Goal: Task Accomplishment & Management: Use online tool/utility

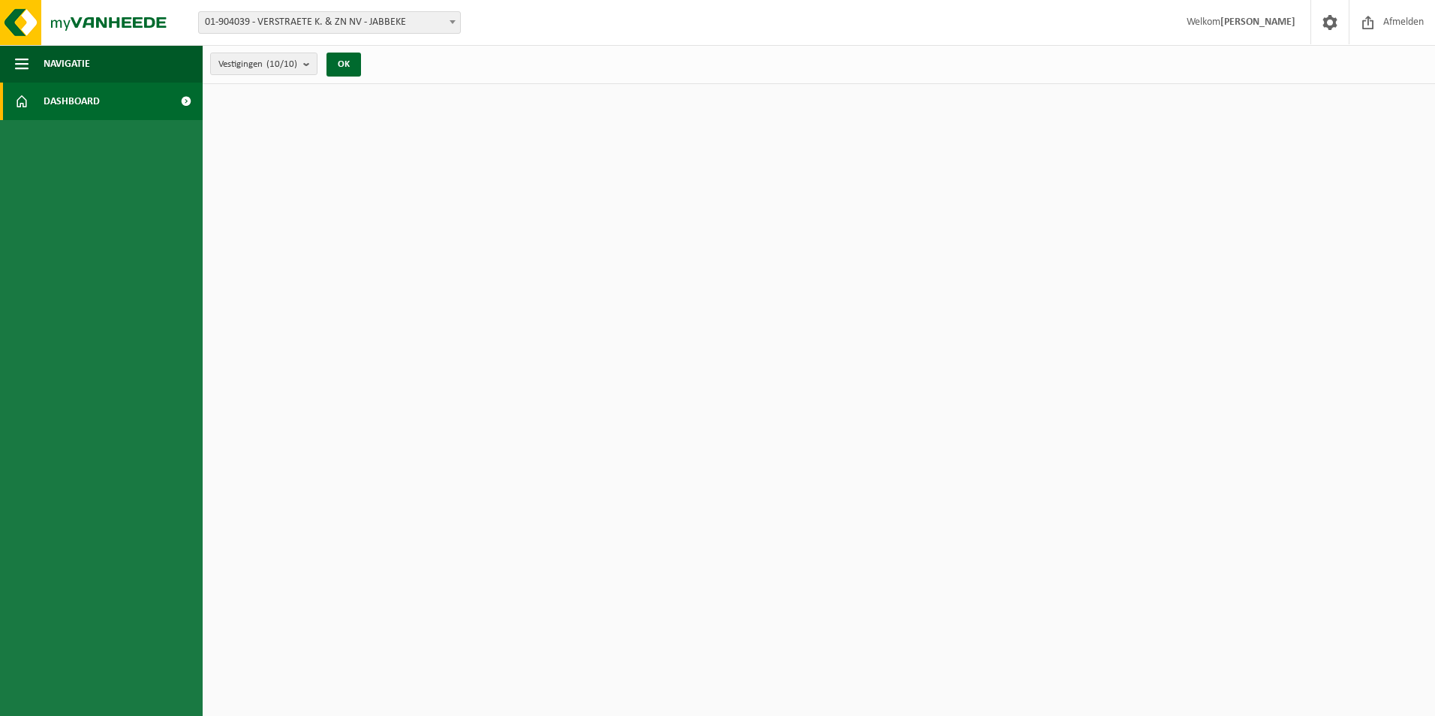
click at [46, 102] on span "Dashboard" at bounding box center [72, 102] width 56 height 38
click at [450, 22] on b at bounding box center [453, 22] width 6 height 4
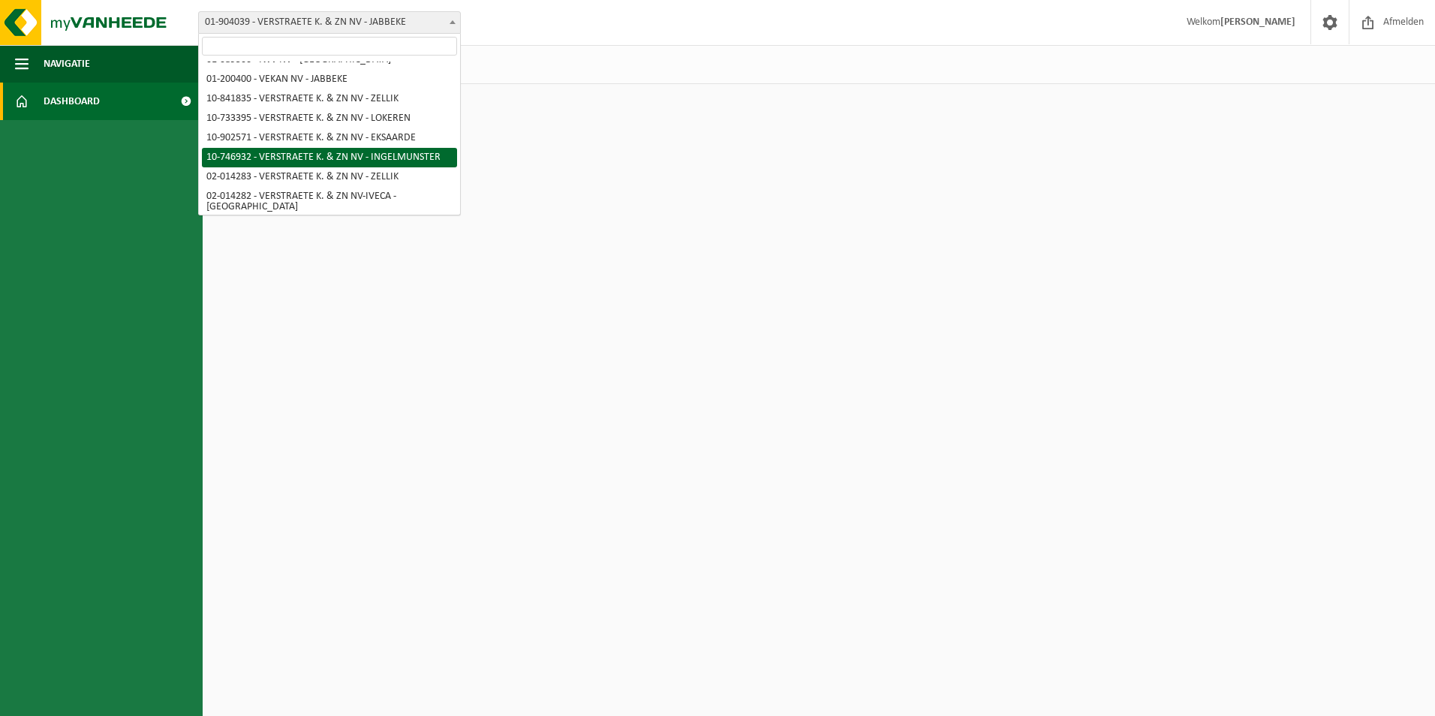
scroll to position [56, 0]
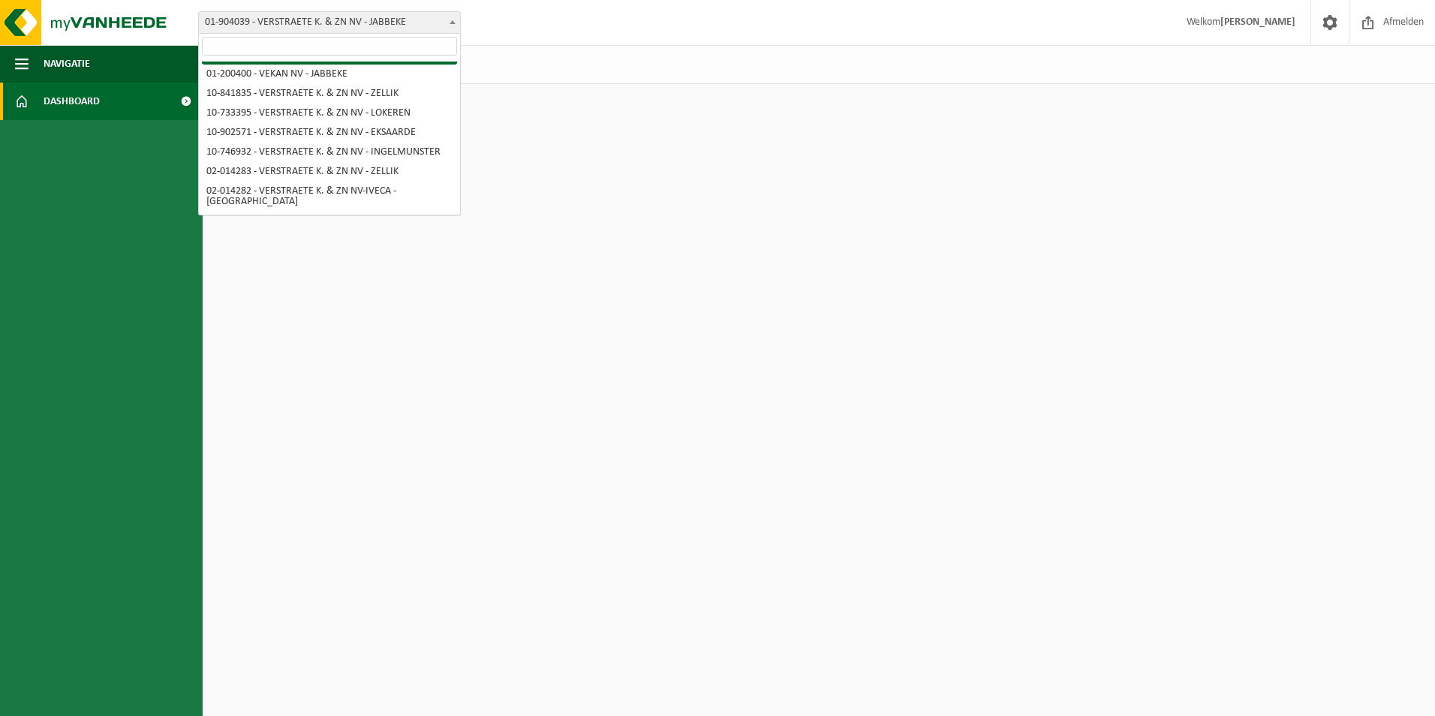
click at [586, 130] on html "Vestiging: 01-904039 - VERSTRAETE K. & ZN NV - JABBEKE 01-089303 - IVECA TECHNI…" at bounding box center [717, 358] width 1435 height 716
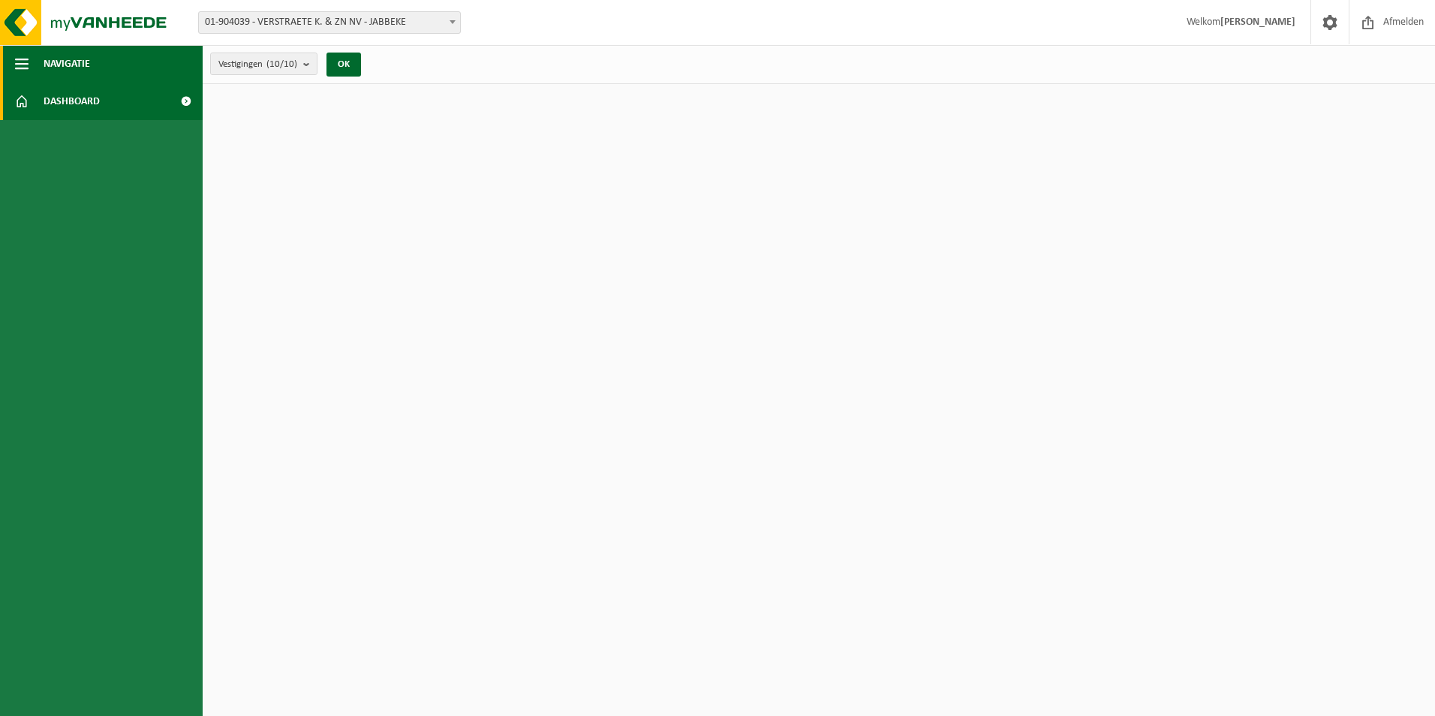
click at [67, 67] on span "Navigatie" at bounding box center [67, 64] width 47 height 38
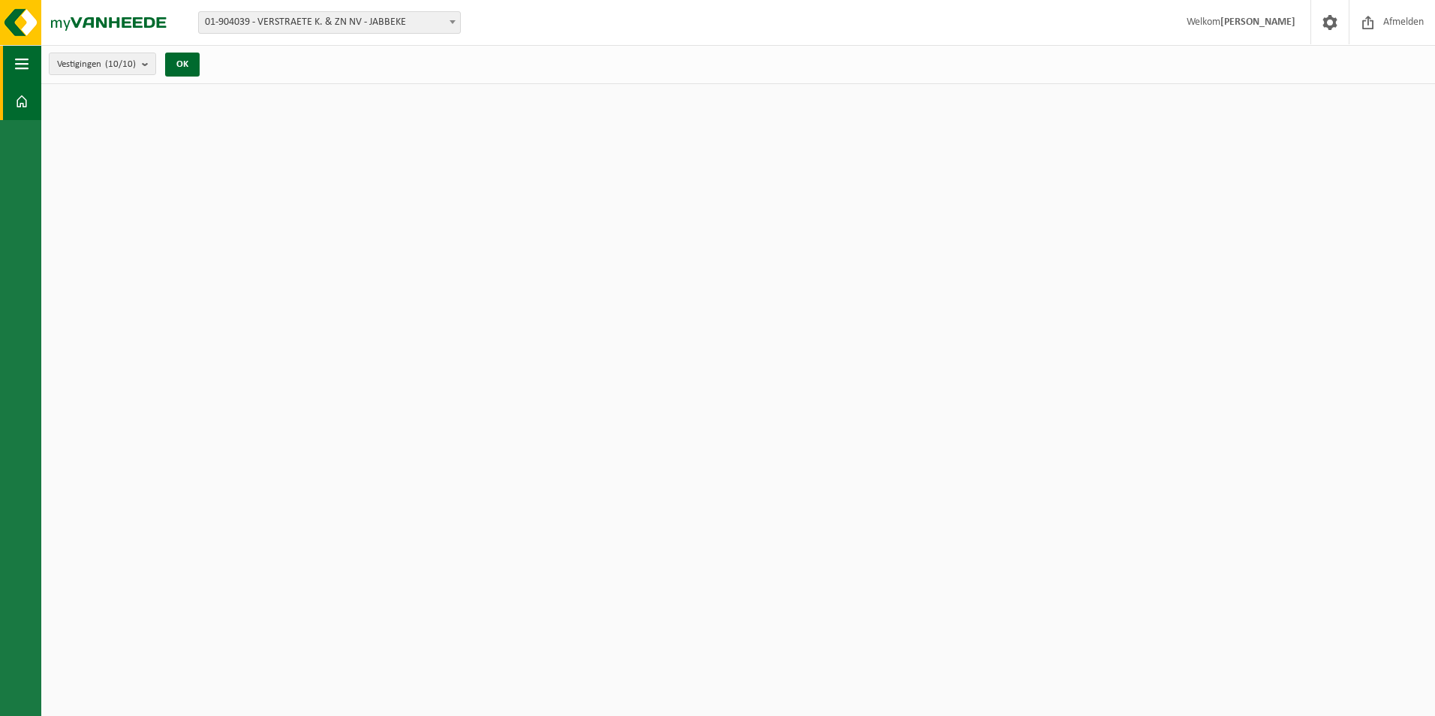
click at [17, 67] on span "button" at bounding box center [22, 64] width 14 height 38
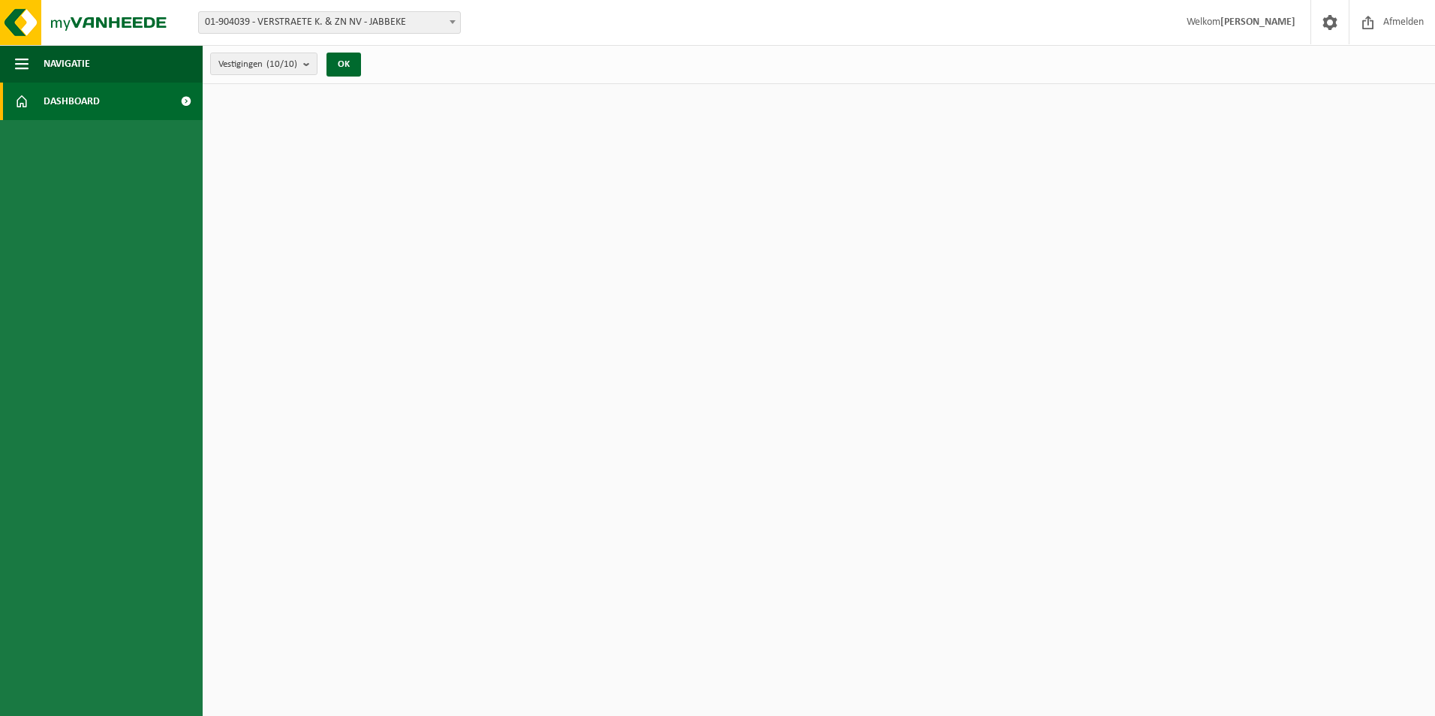
click at [21, 100] on span at bounding box center [22, 102] width 14 height 38
click at [183, 104] on span at bounding box center [186, 102] width 34 height 38
click at [20, 62] on span "button" at bounding box center [22, 64] width 14 height 38
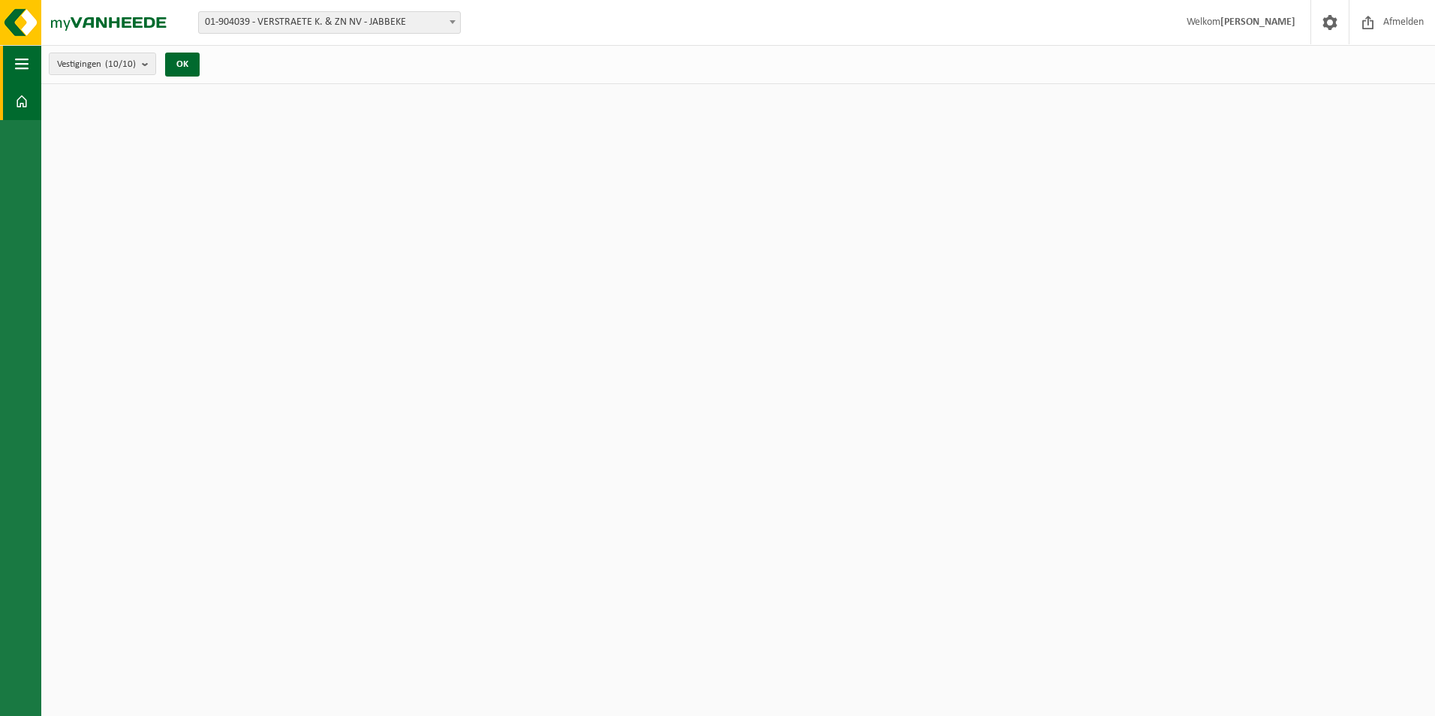
click at [20, 62] on span "button" at bounding box center [22, 64] width 14 height 38
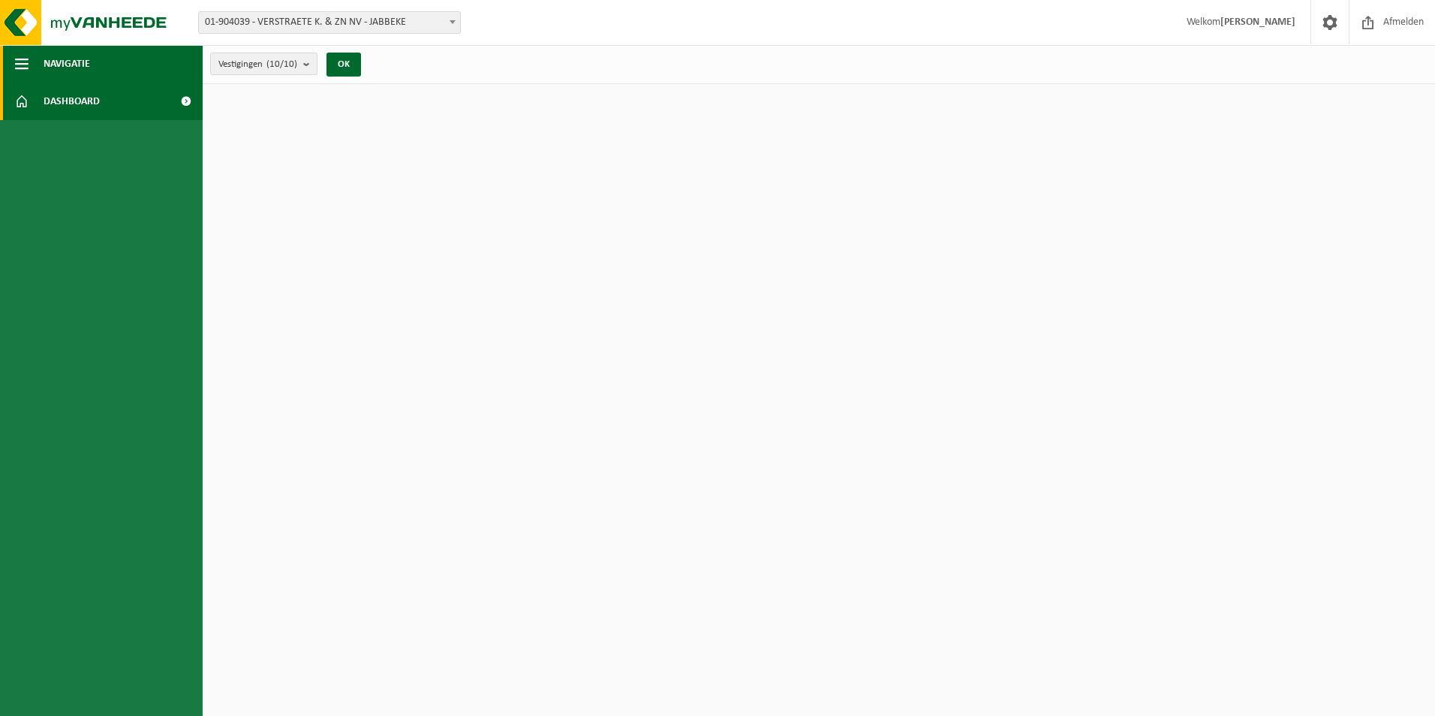
click at [23, 63] on span "button" at bounding box center [22, 64] width 14 height 38
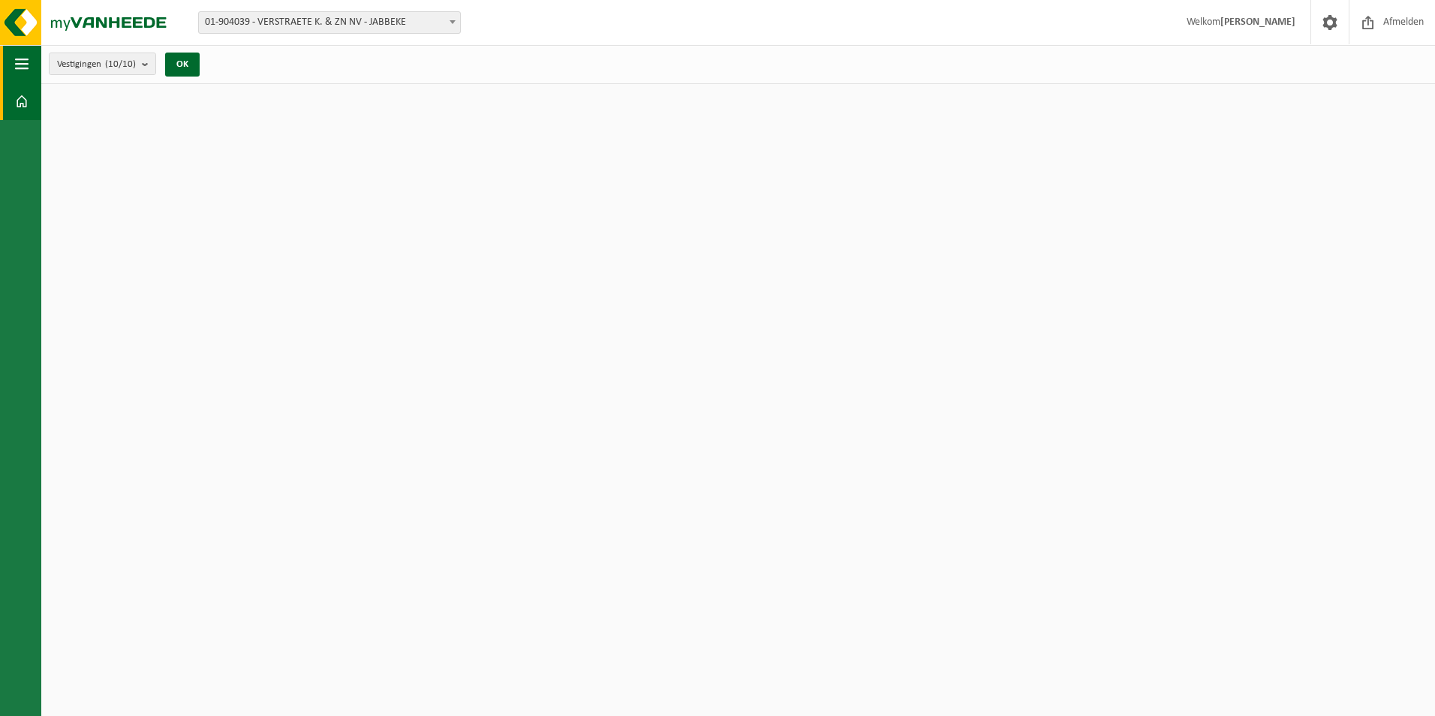
click at [23, 63] on span "button" at bounding box center [22, 64] width 14 height 38
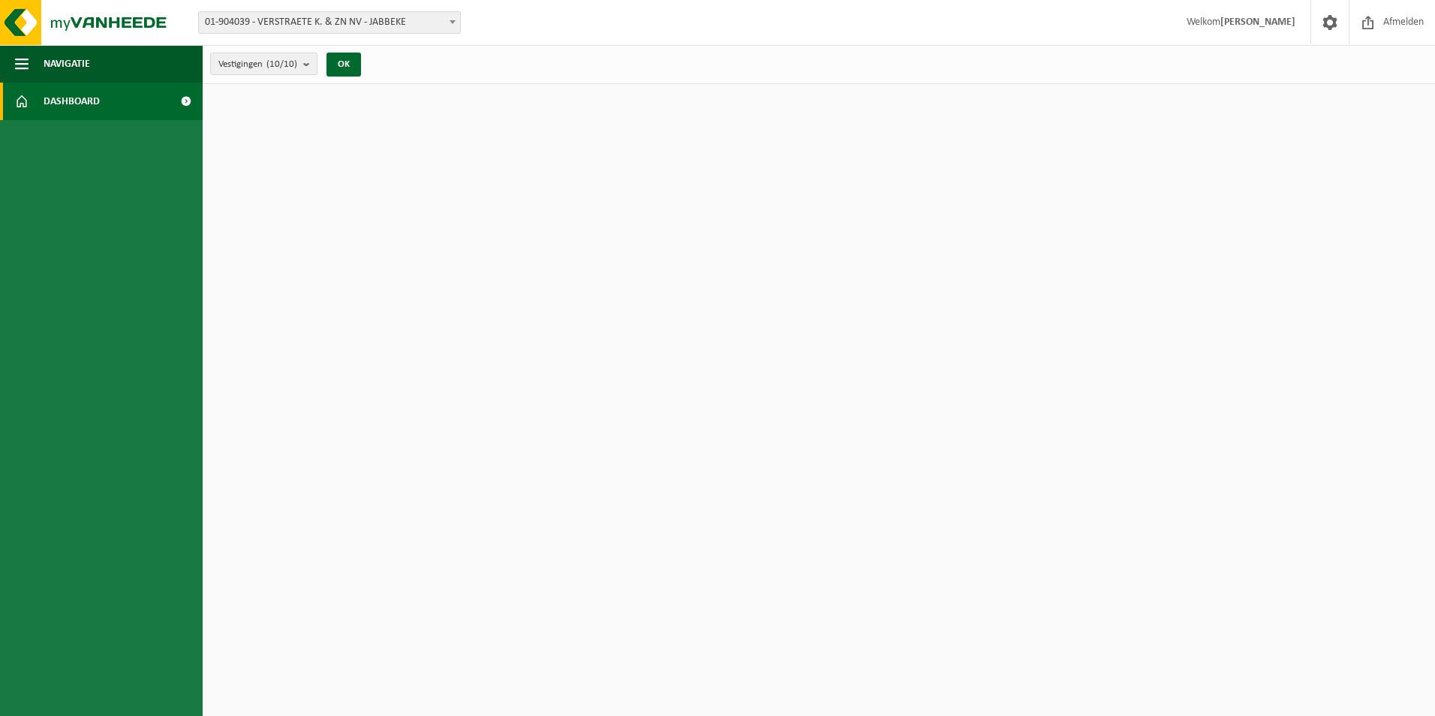
click at [19, 106] on span at bounding box center [22, 102] width 14 height 38
click at [187, 99] on span at bounding box center [186, 102] width 34 height 38
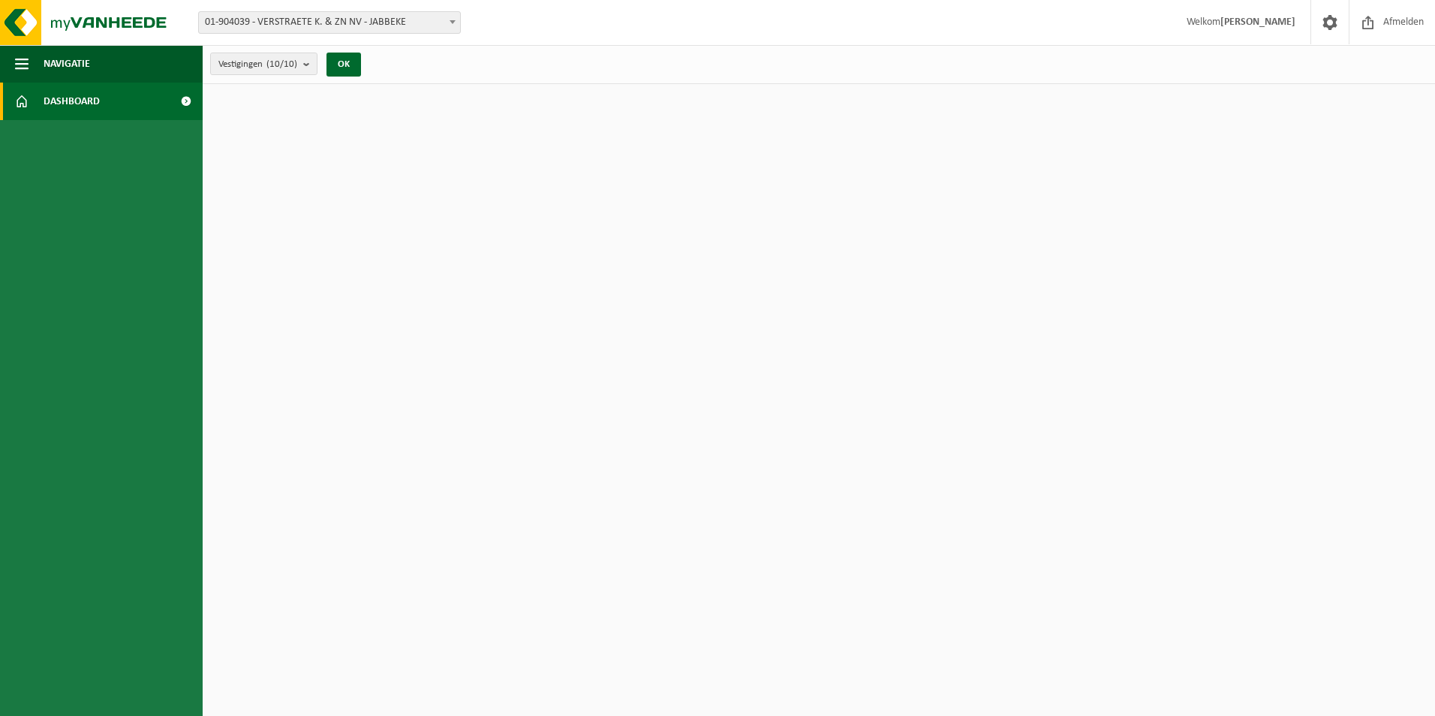
click at [1215, 23] on span "Welkom [PERSON_NAME]" at bounding box center [1241, 22] width 139 height 44
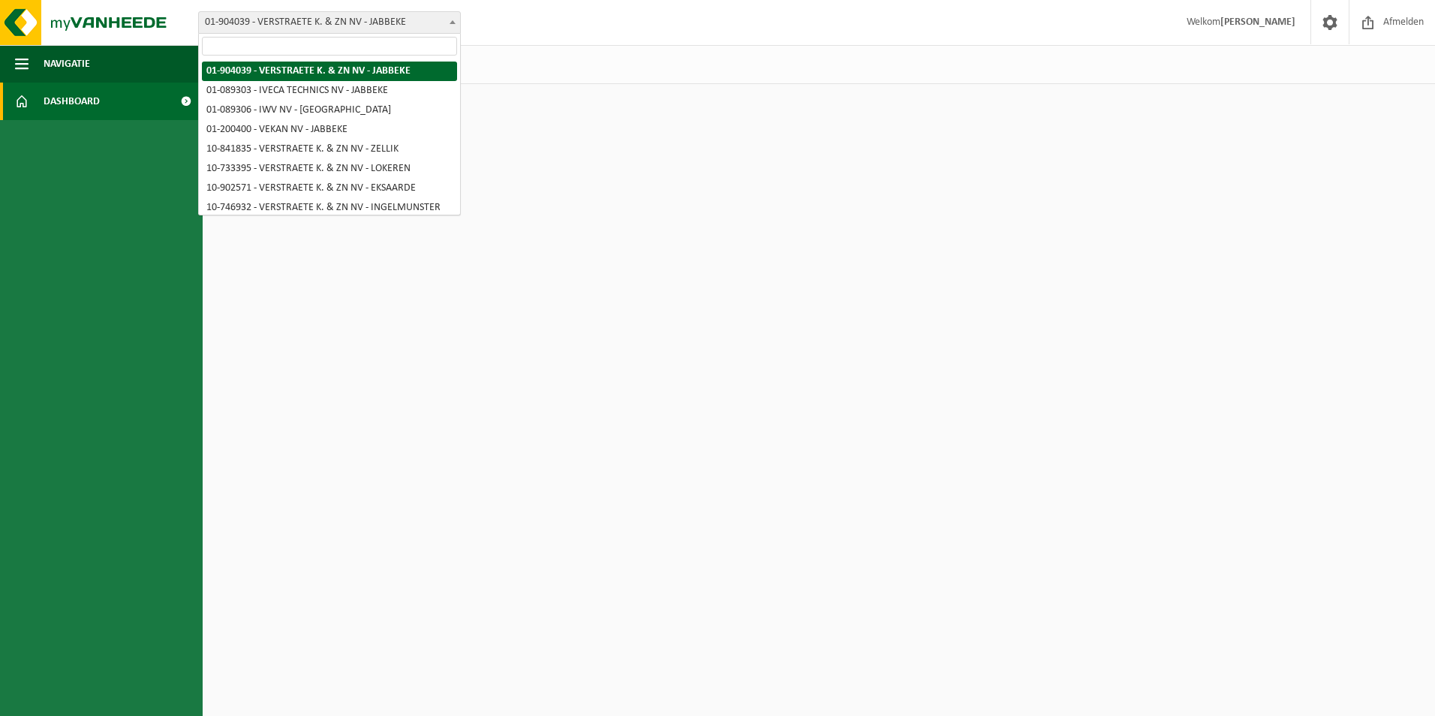
click at [452, 23] on b at bounding box center [453, 22] width 6 height 4
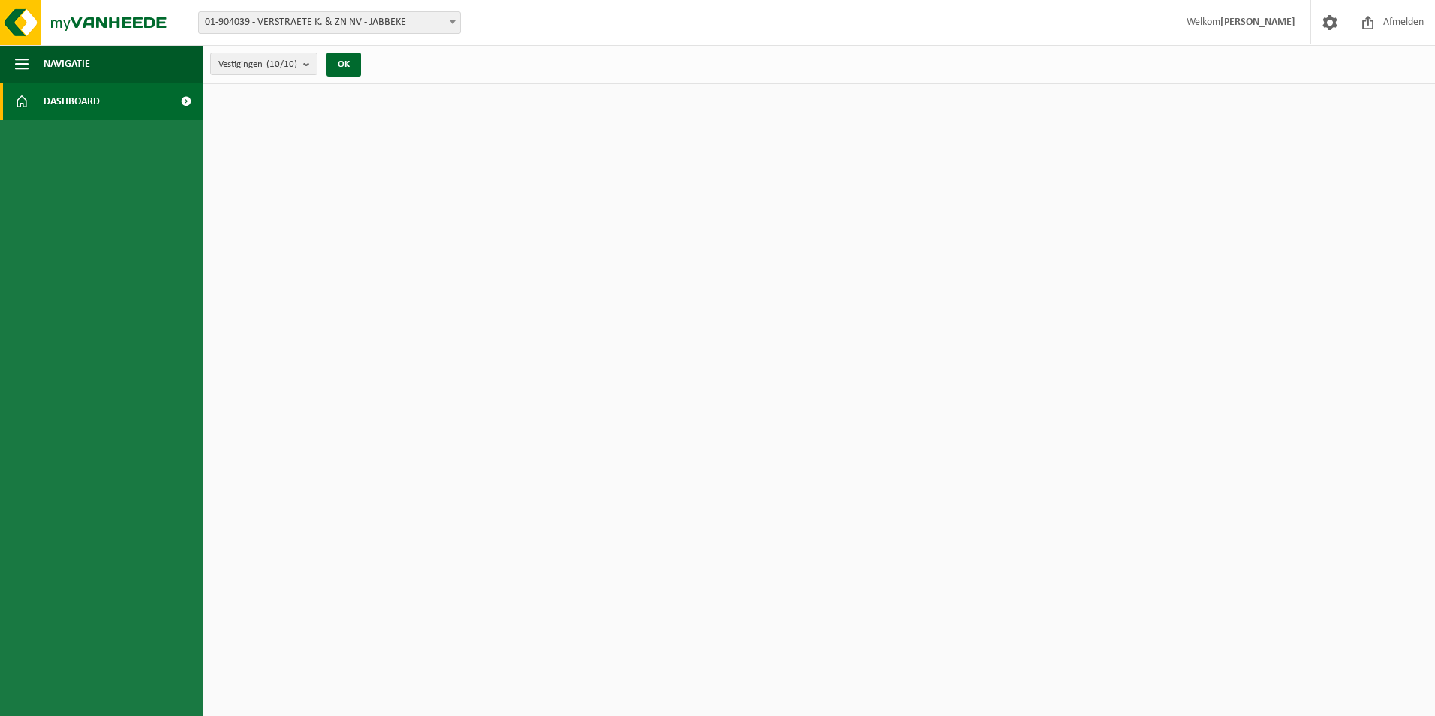
click at [453, 23] on b at bounding box center [453, 22] width 6 height 4
click at [68, 103] on span "Dashboard" at bounding box center [72, 102] width 56 height 38
click at [182, 100] on span at bounding box center [186, 102] width 34 height 38
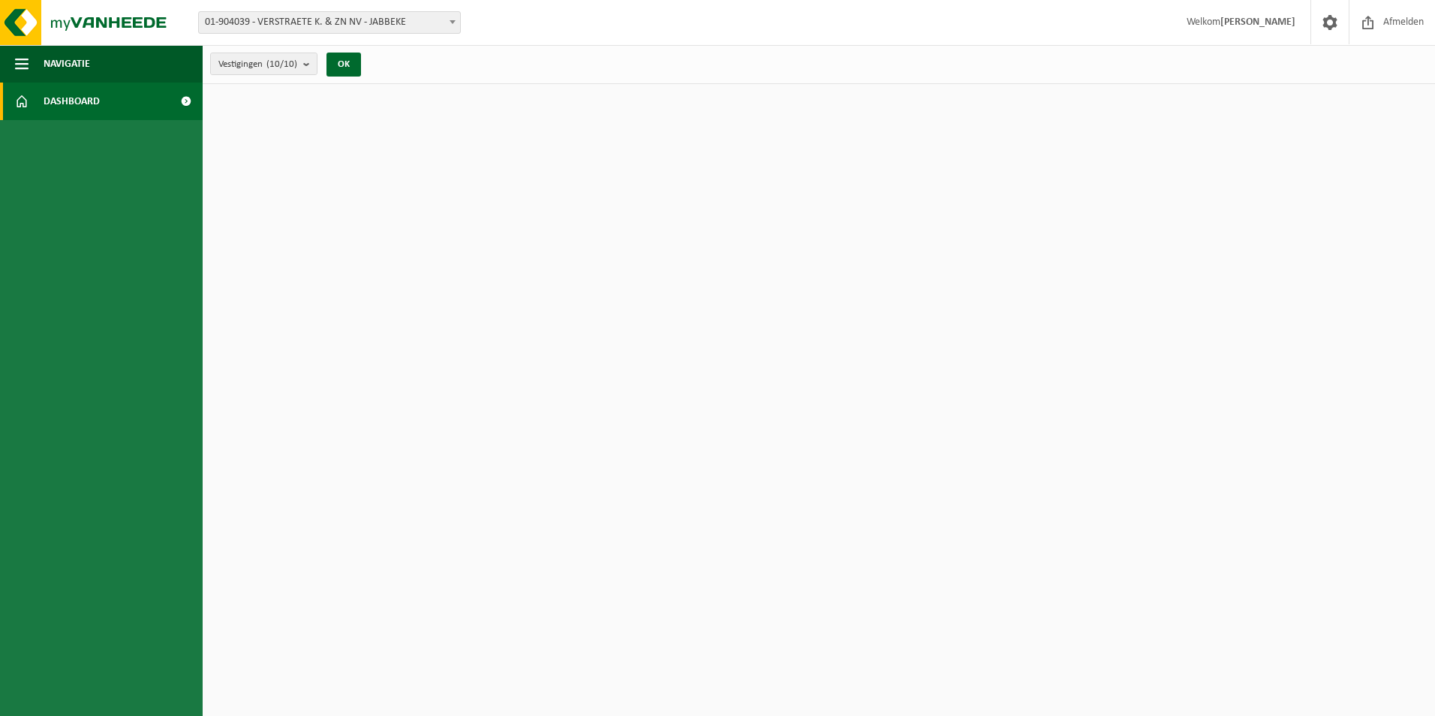
click at [187, 104] on span at bounding box center [186, 102] width 34 height 38
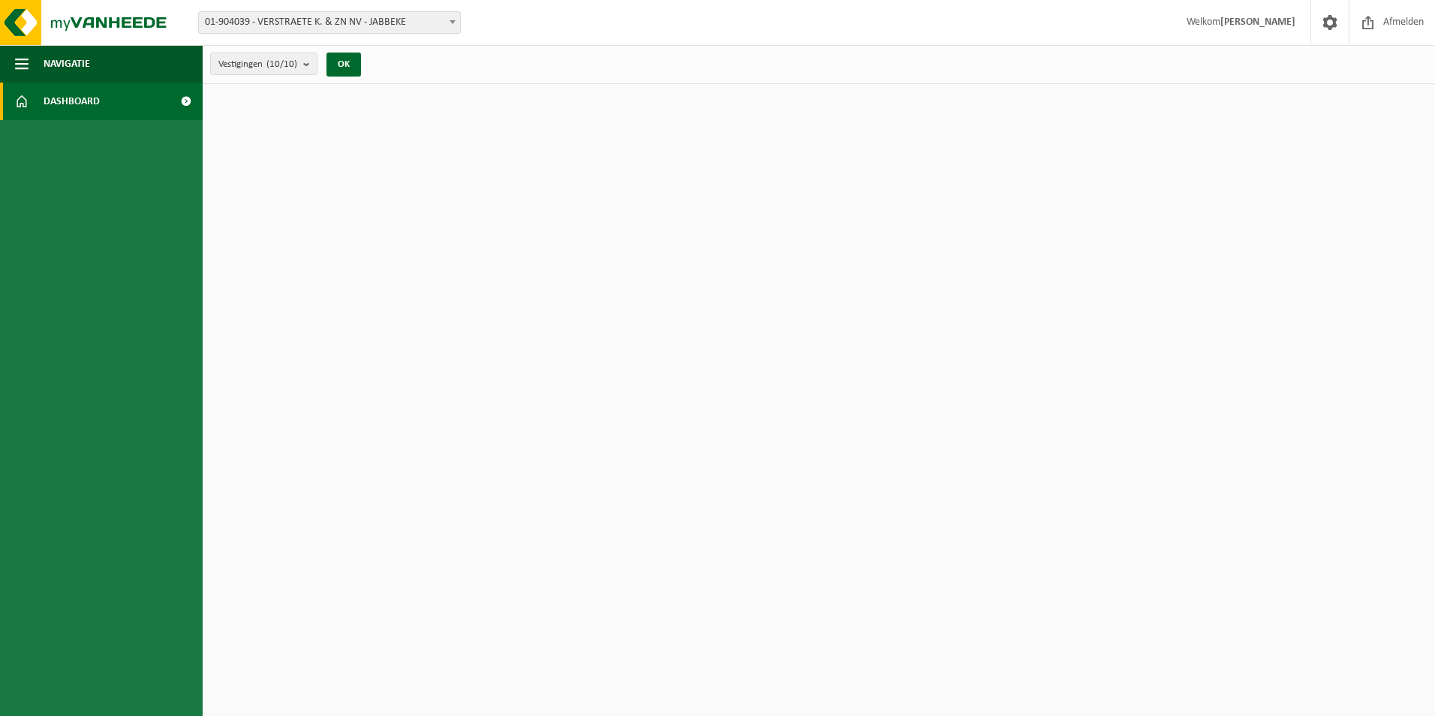
click at [187, 104] on span at bounding box center [186, 102] width 34 height 38
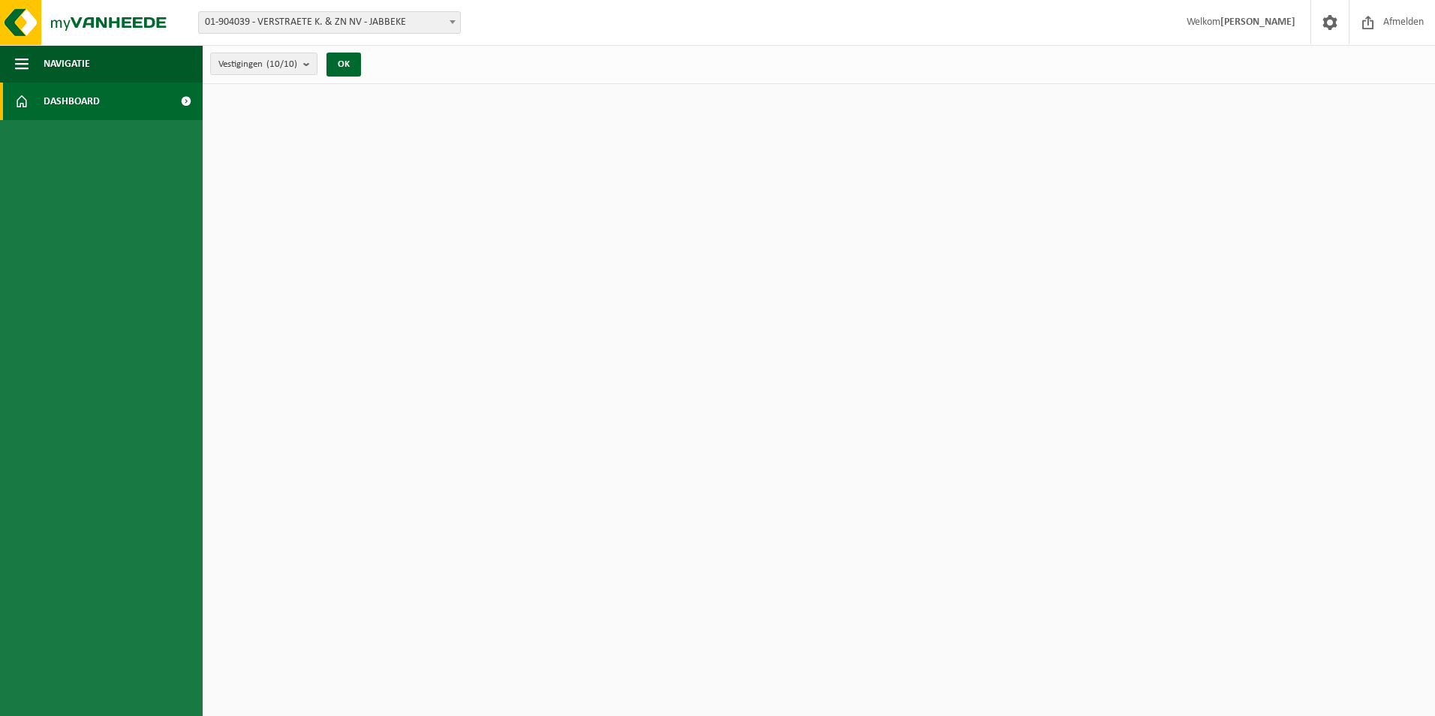
click at [187, 104] on span at bounding box center [186, 102] width 34 height 38
click at [451, 21] on b at bounding box center [453, 22] width 6 height 4
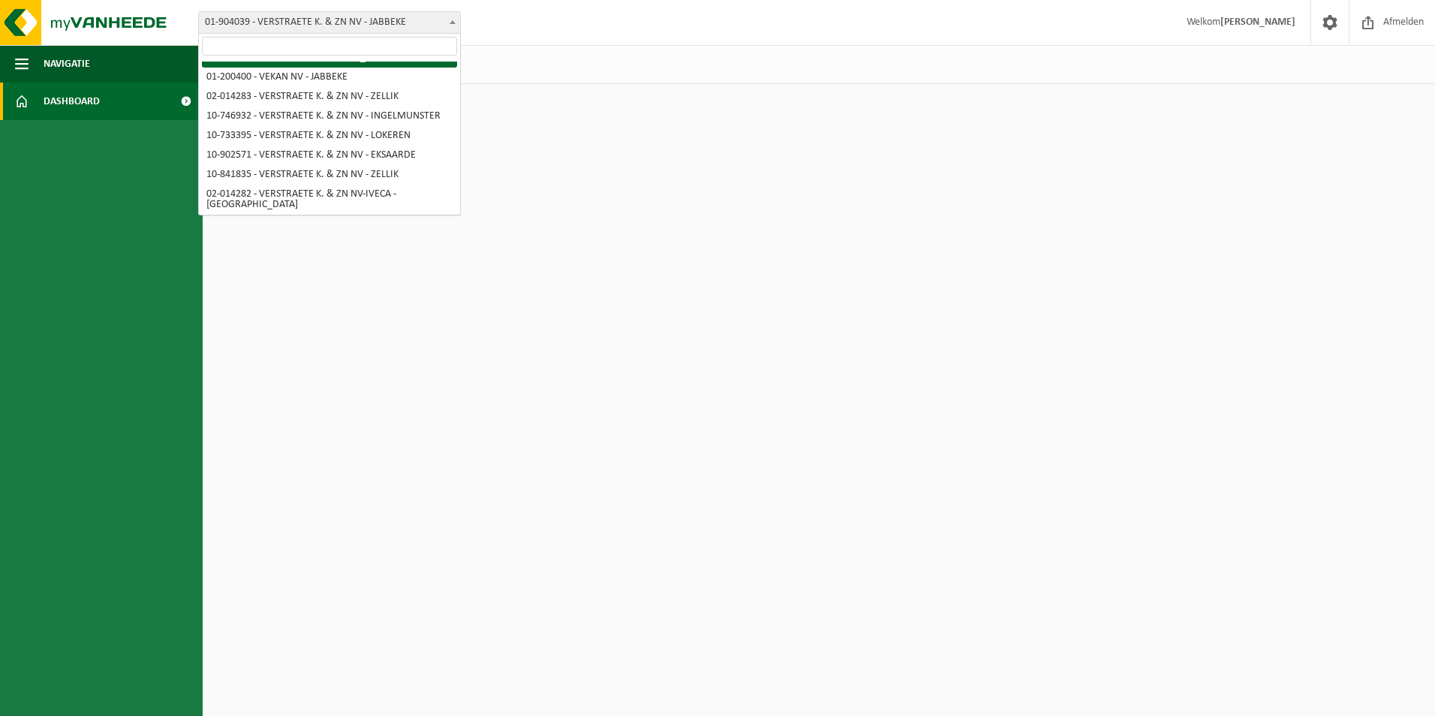
scroll to position [56, 0]
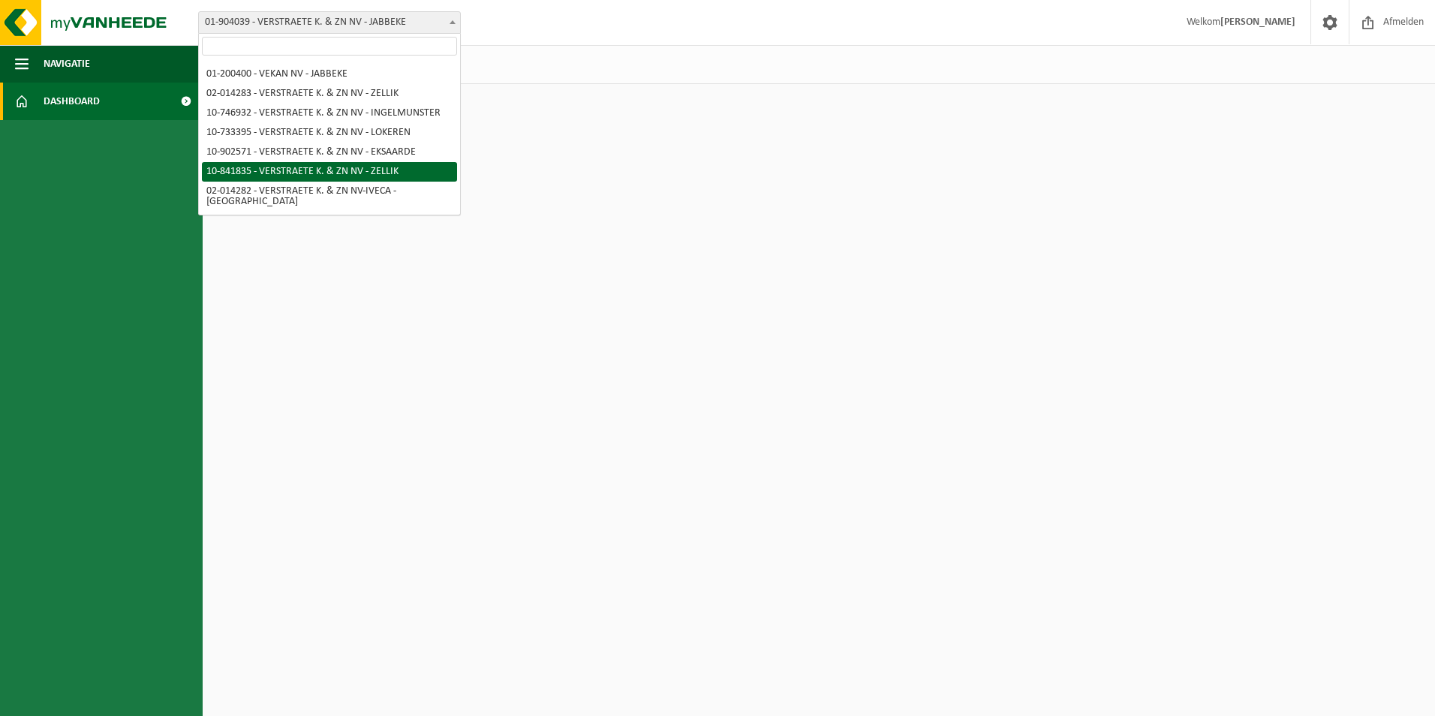
select select "92345"
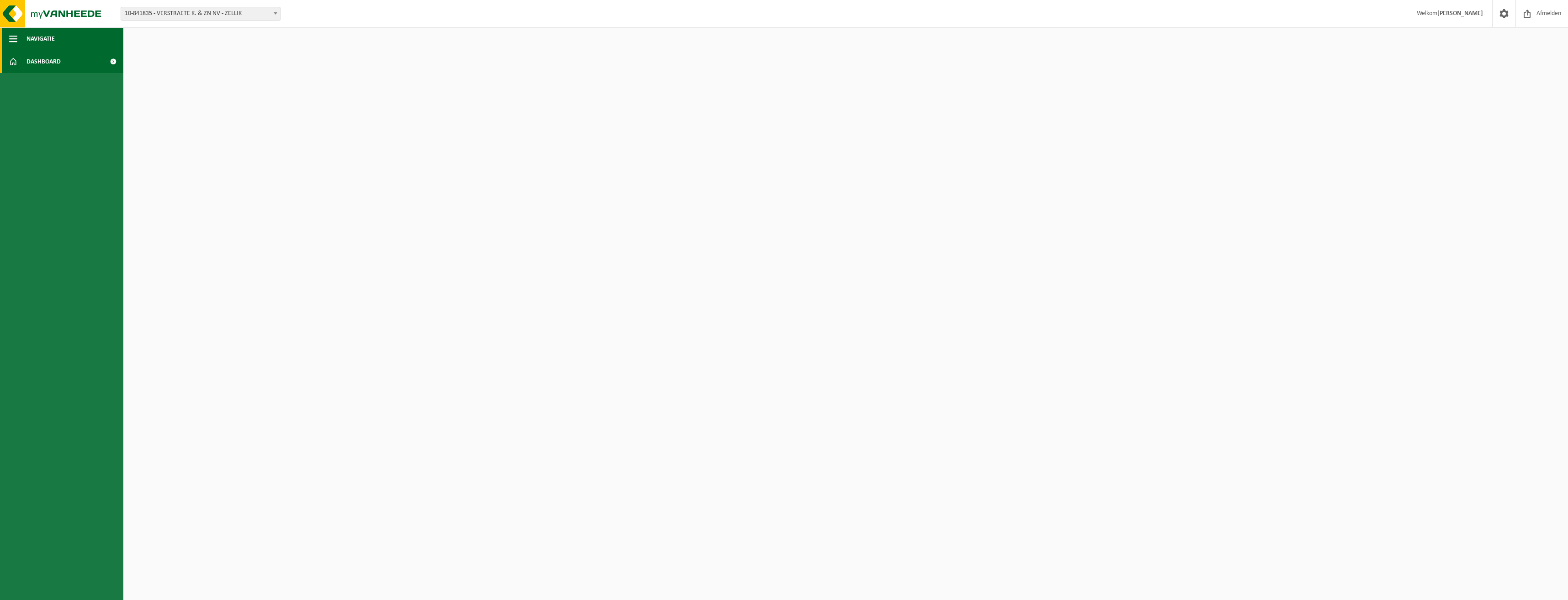
click at [10, 40] on span "button" at bounding box center [13, 39] width 9 height 23
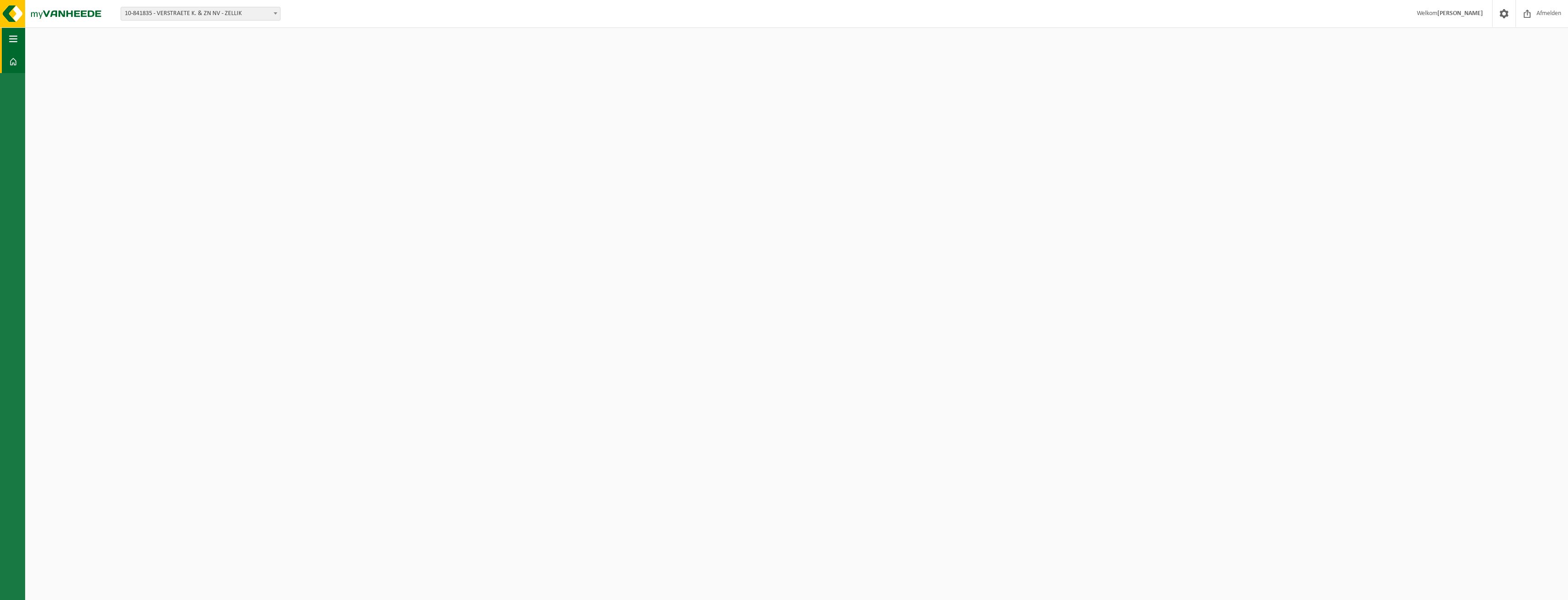
click at [10, 40] on span "button" at bounding box center [13, 39] width 9 height 23
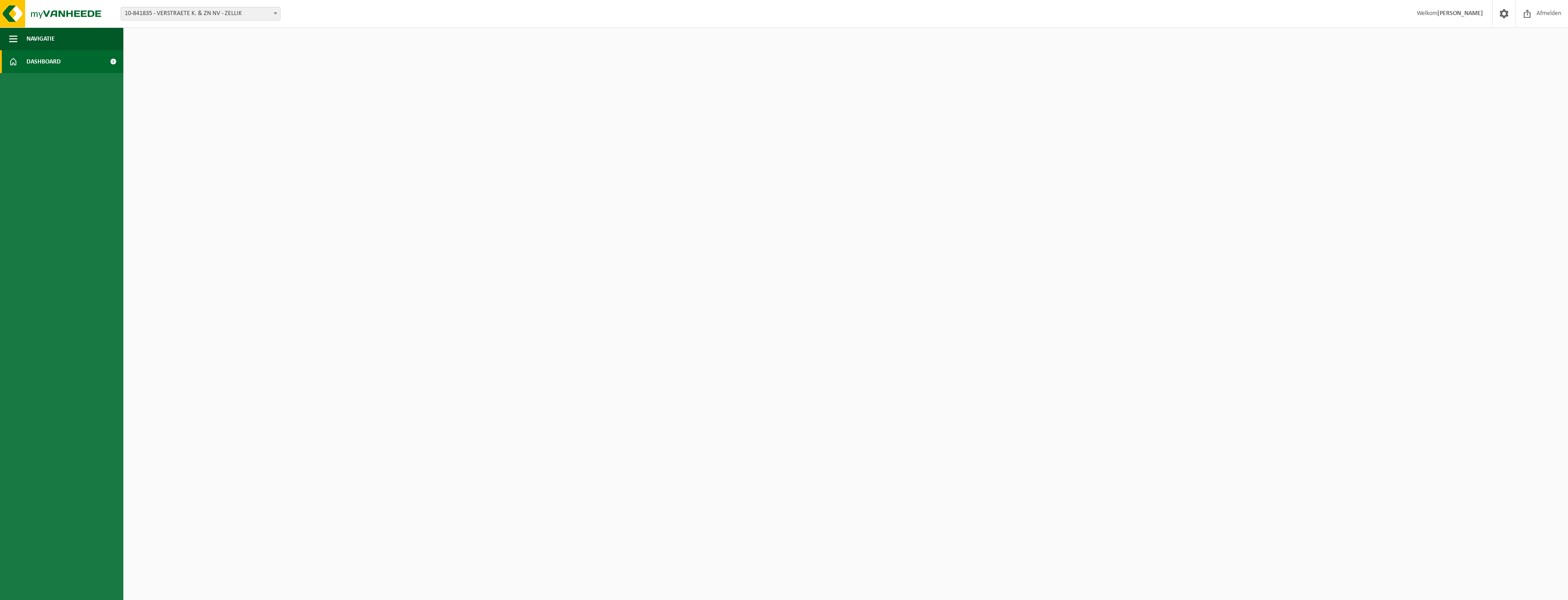
click at [41, 63] on span "Dashboard" at bounding box center [44, 62] width 34 height 23
click at [113, 63] on span at bounding box center [113, 62] width 21 height 23
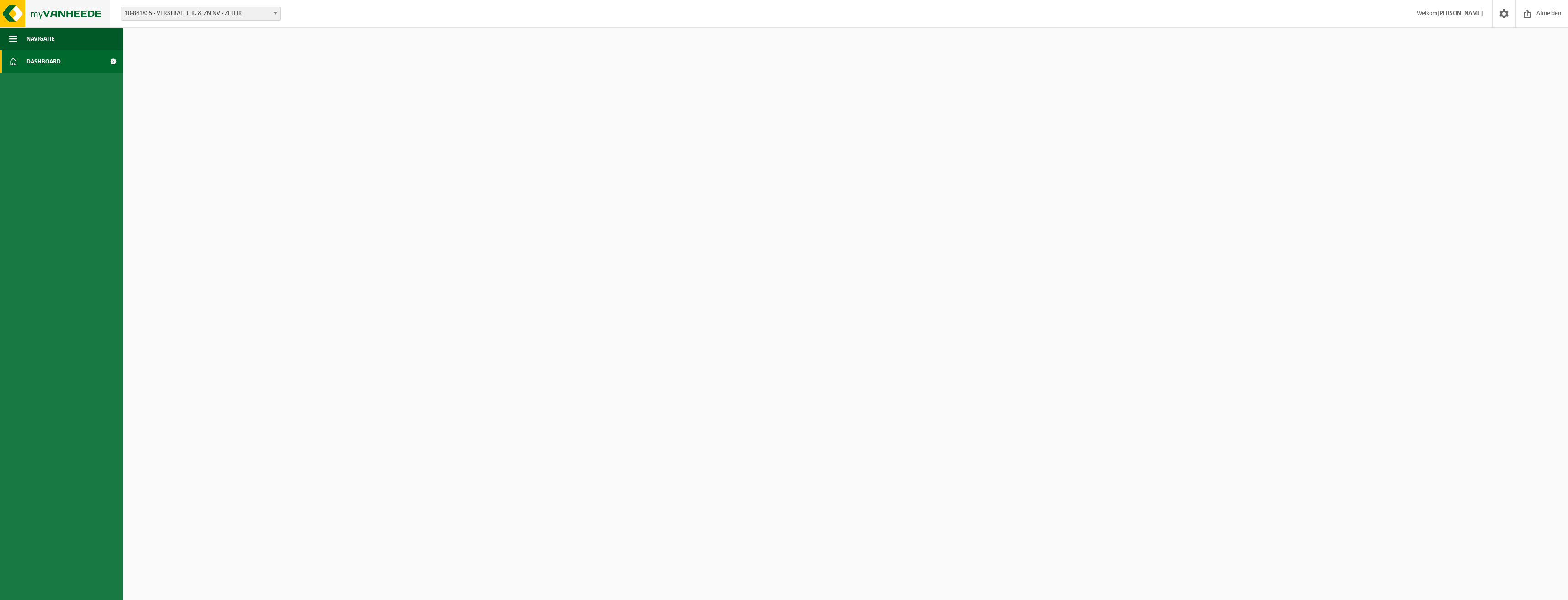
click at [42, 16] on img at bounding box center [55, 13] width 110 height 27
click at [62, 13] on img at bounding box center [55, 13] width 110 height 27
click at [32, 61] on span "Dashboard" at bounding box center [44, 62] width 34 height 23
click at [11, 60] on span at bounding box center [13, 62] width 9 height 23
click at [114, 60] on span at bounding box center [113, 62] width 21 height 23
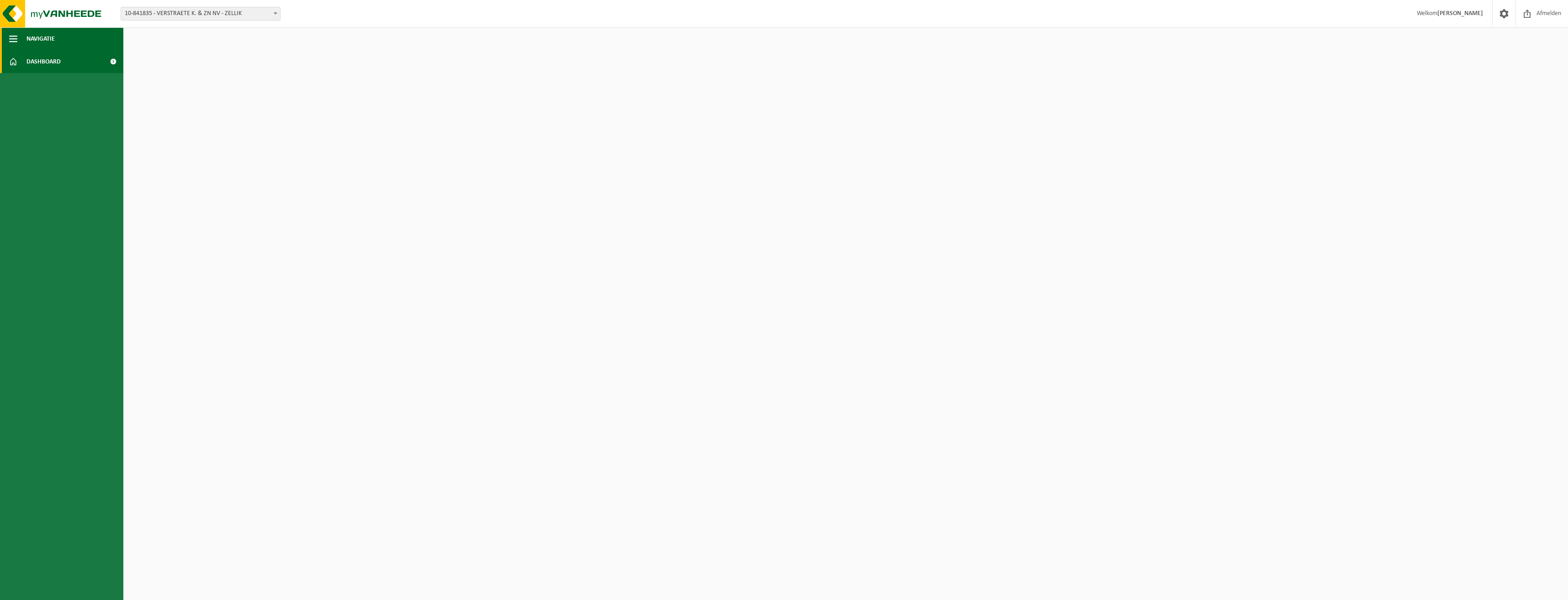
click at [11, 37] on span "button" at bounding box center [13, 39] width 9 height 23
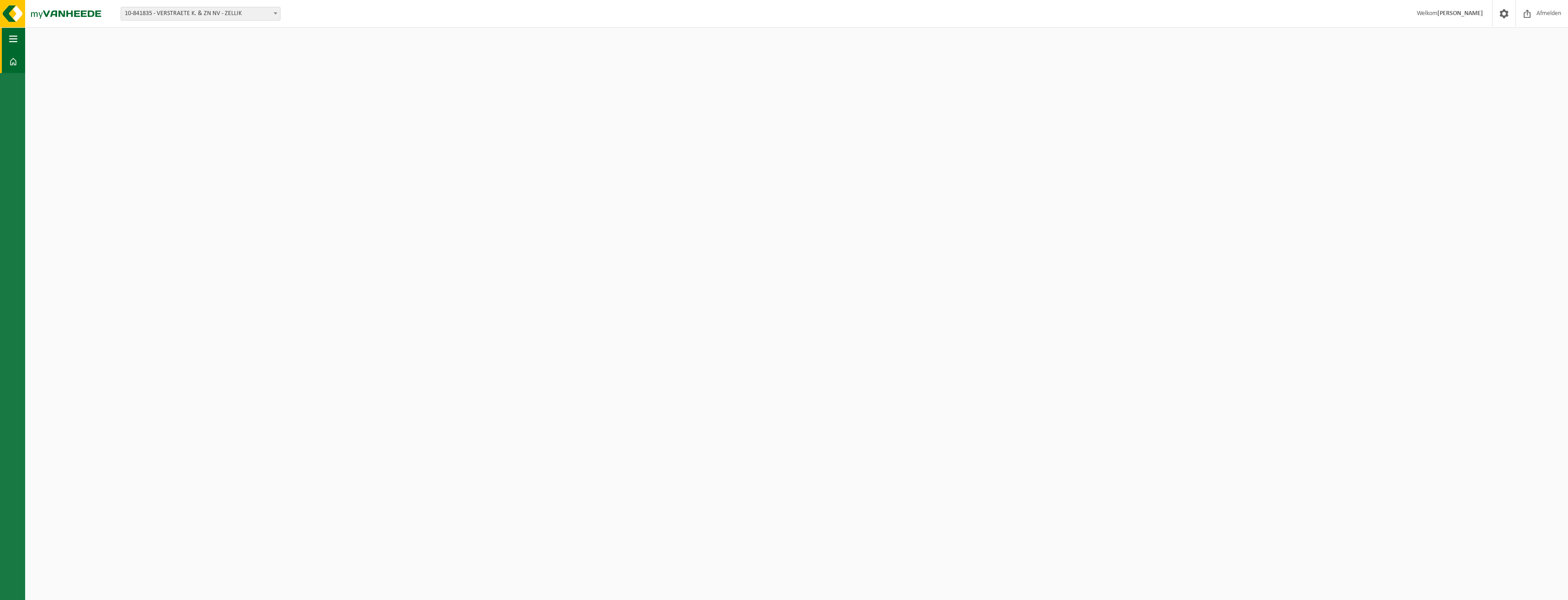
click at [11, 37] on span "button" at bounding box center [13, 39] width 9 height 23
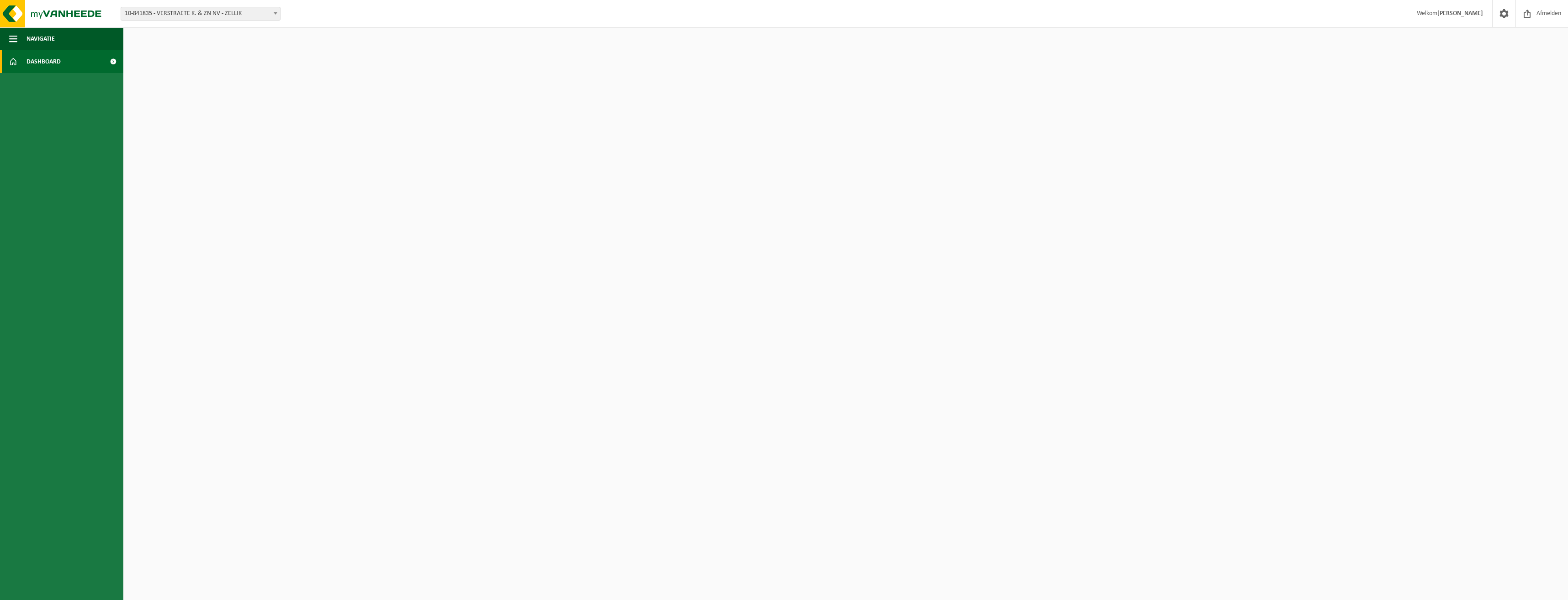
click at [274, 12] on span at bounding box center [275, 13] width 9 height 12
select select "14443"
click at [1528, 12] on span at bounding box center [1527, 13] width 14 height 27
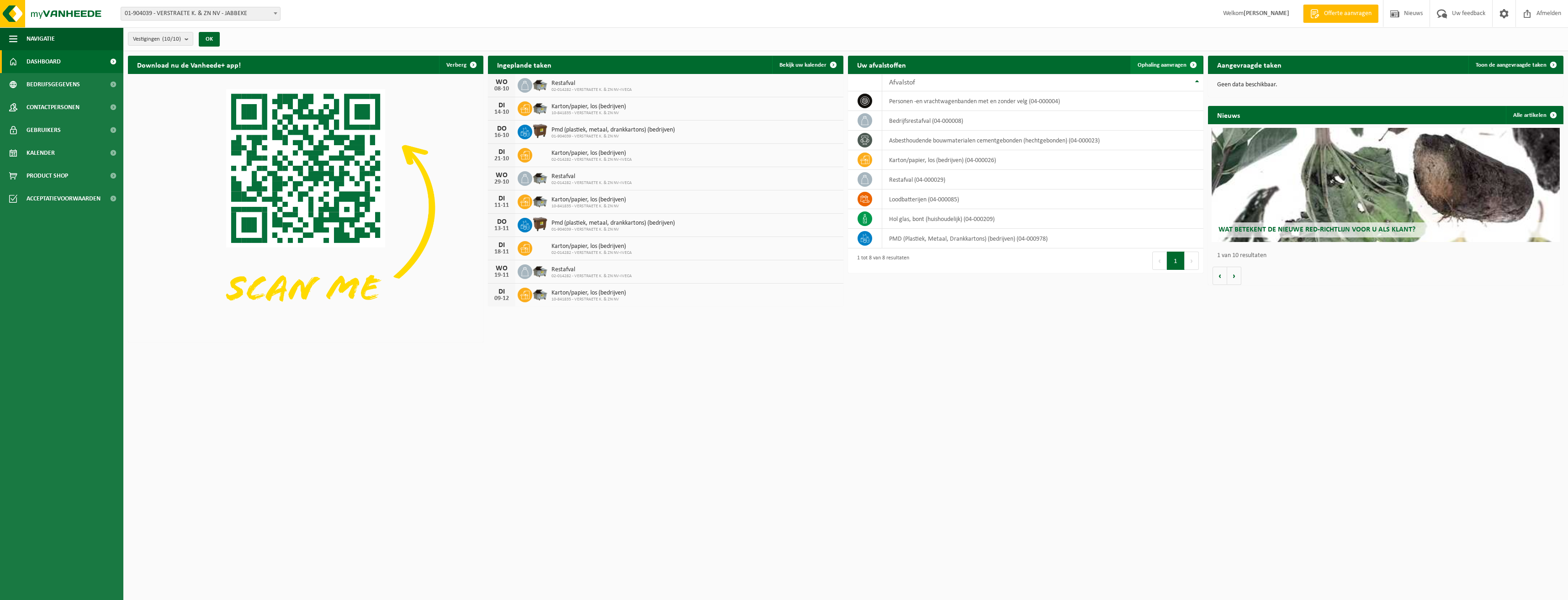
click at [1192, 65] on span at bounding box center [1194, 65] width 18 height 18
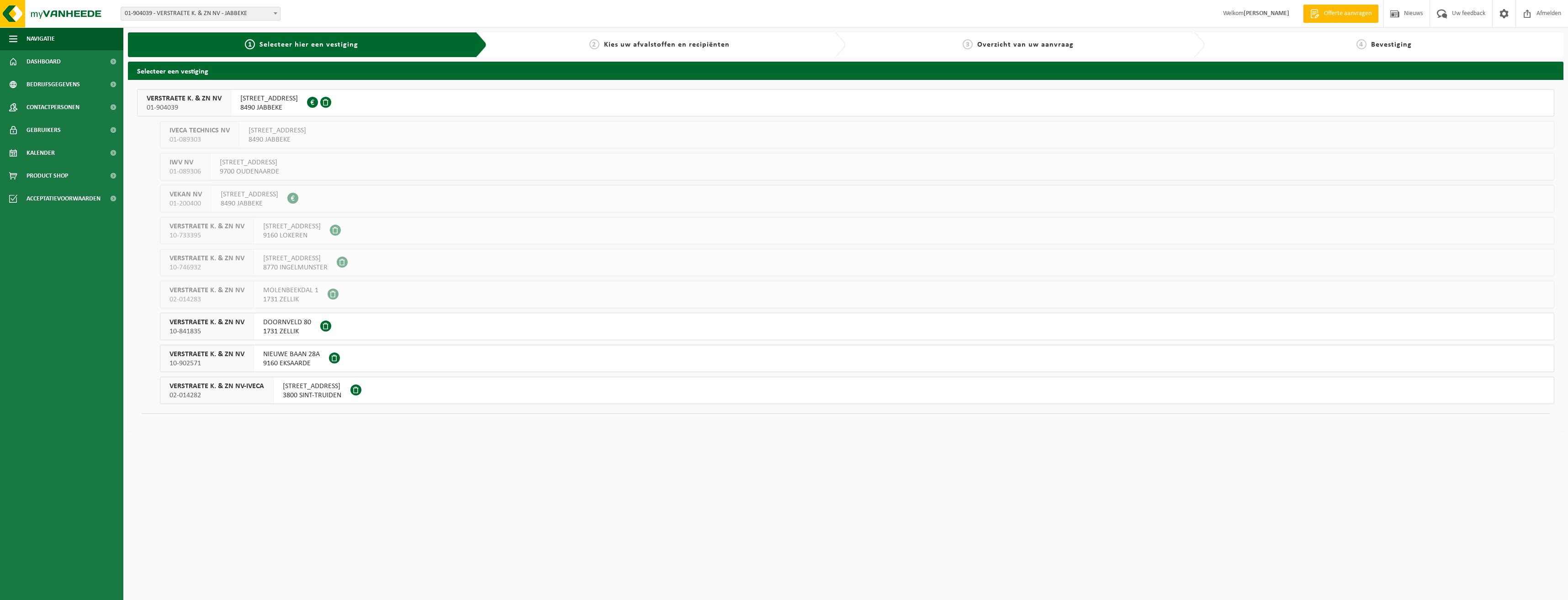
click at [228, 326] on span "VERSTRAETE K. & ZN NV" at bounding box center [206, 322] width 75 height 9
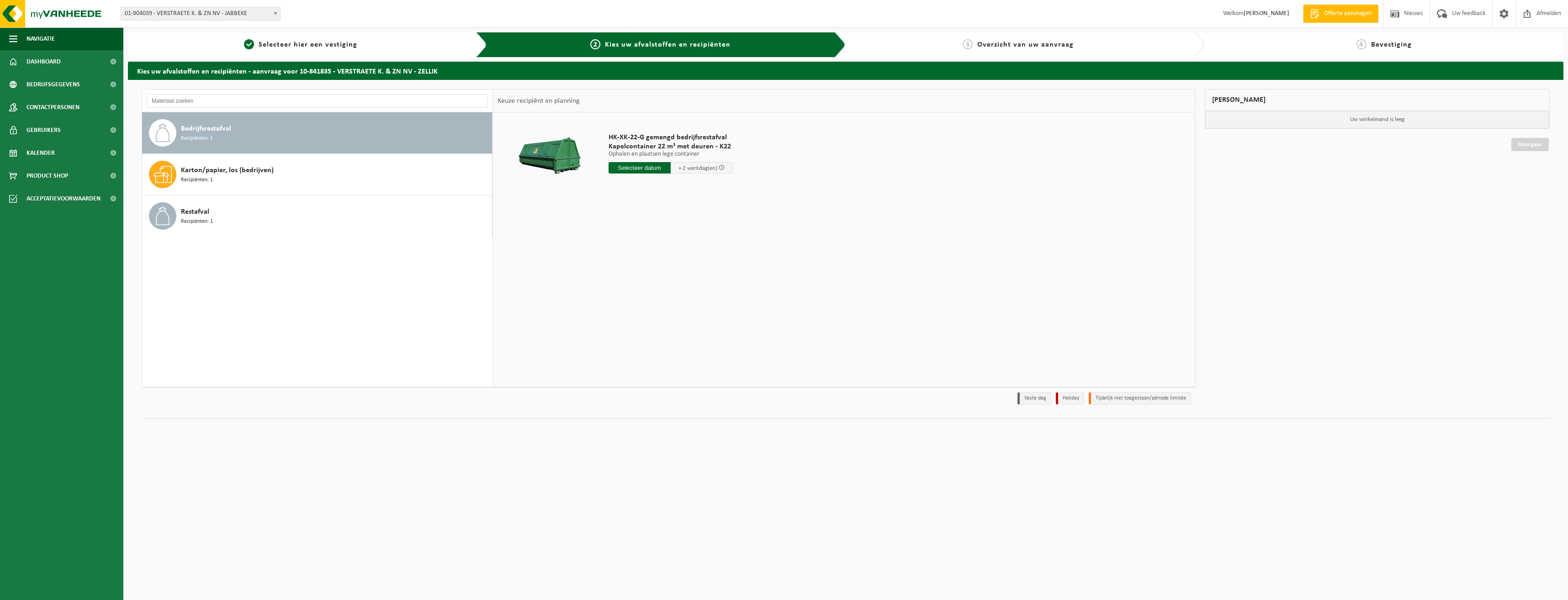
click at [635, 168] on input "text" at bounding box center [640, 167] width 62 height 12
click at [648, 267] on div "24" at bounding box center [649, 263] width 16 height 15
type input "Van 2025-09-24"
click at [632, 201] on button "In winkelmand" at bounding box center [634, 202] width 51 height 15
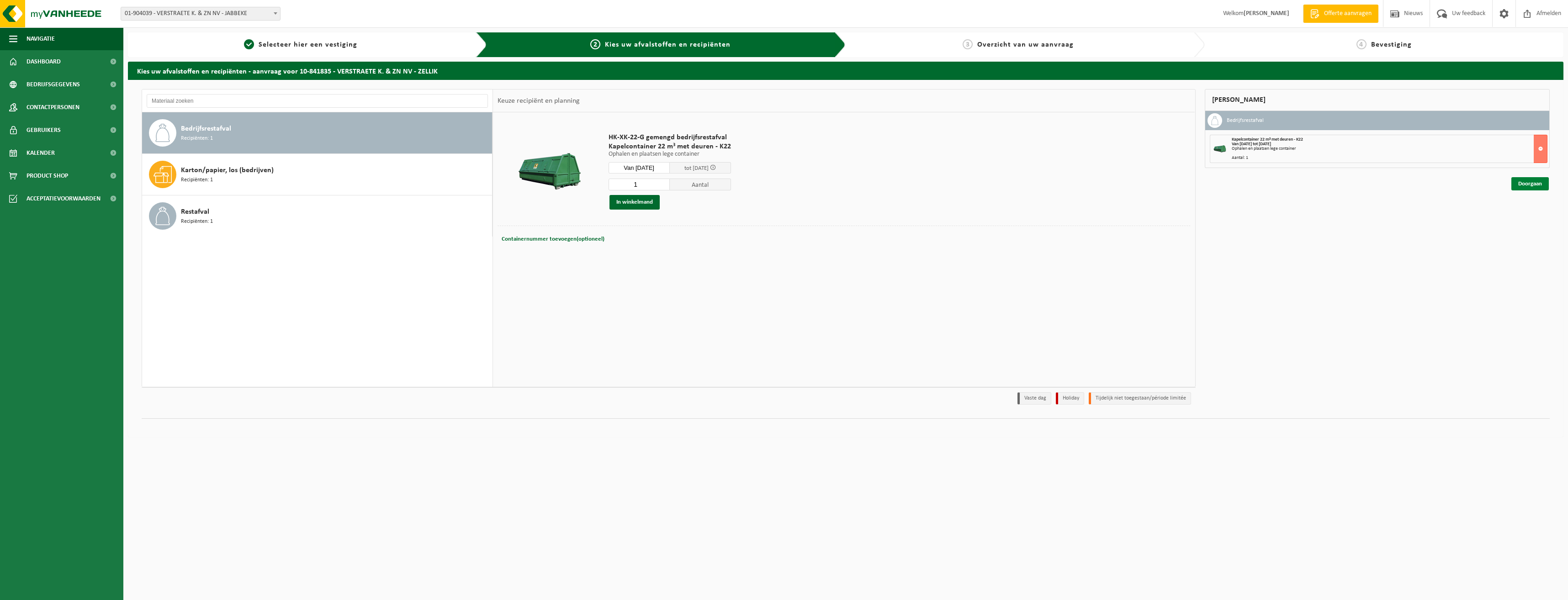
click at [1528, 185] on link "Doorgaan" at bounding box center [1530, 184] width 38 height 13
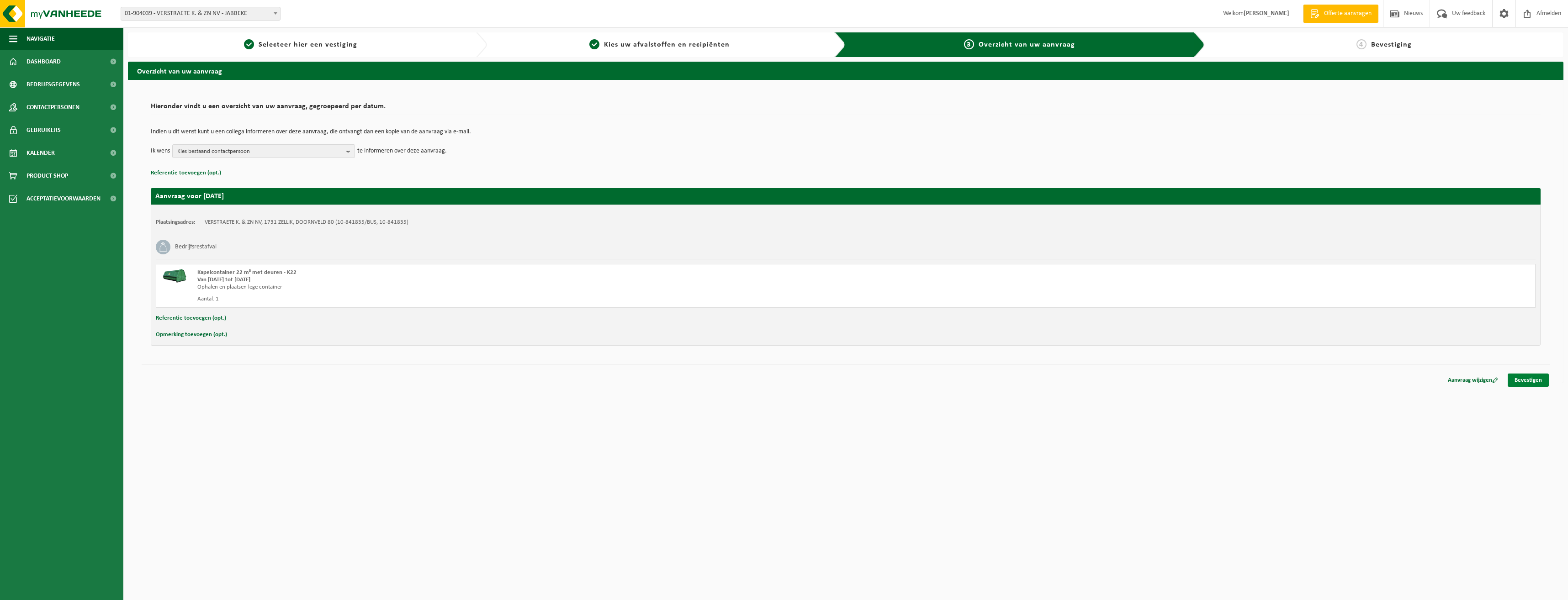
click at [1528, 380] on link "Bevestigen" at bounding box center [1528, 380] width 41 height 13
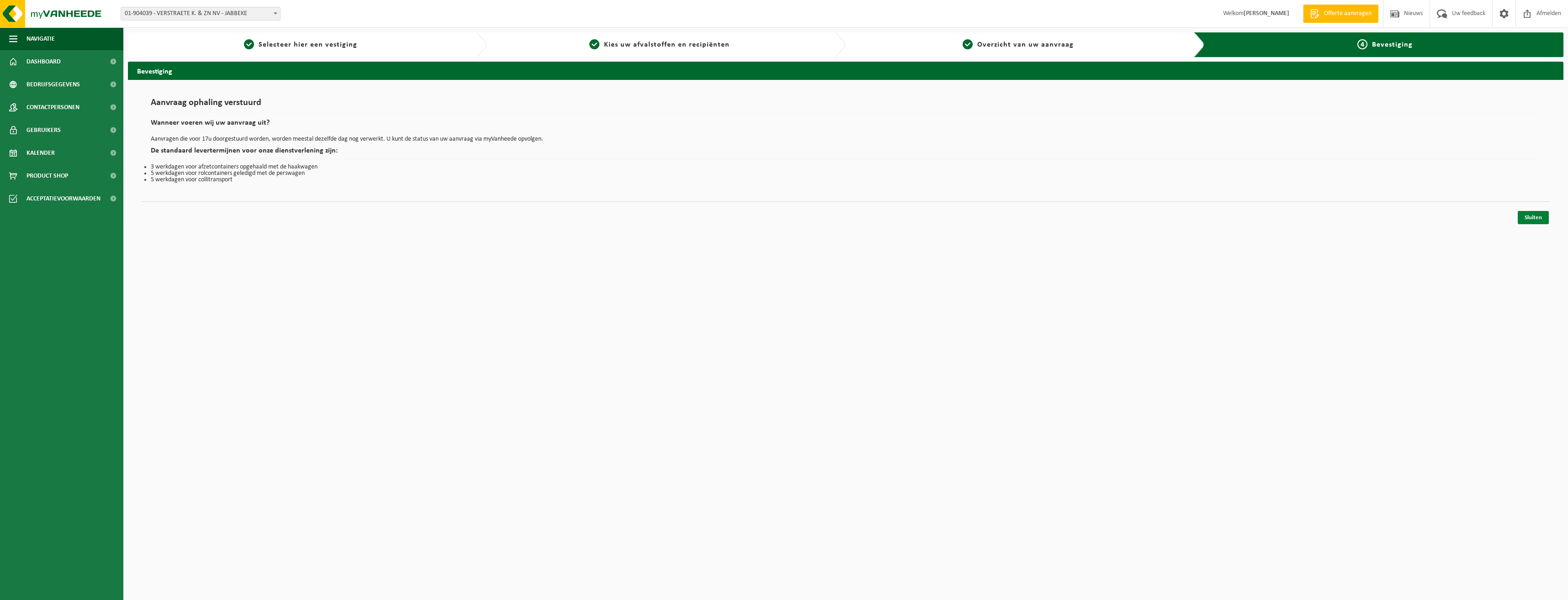
click at [1535, 219] on link "Sluiten" at bounding box center [1533, 218] width 31 height 13
